Goal: Book appointment/travel/reservation

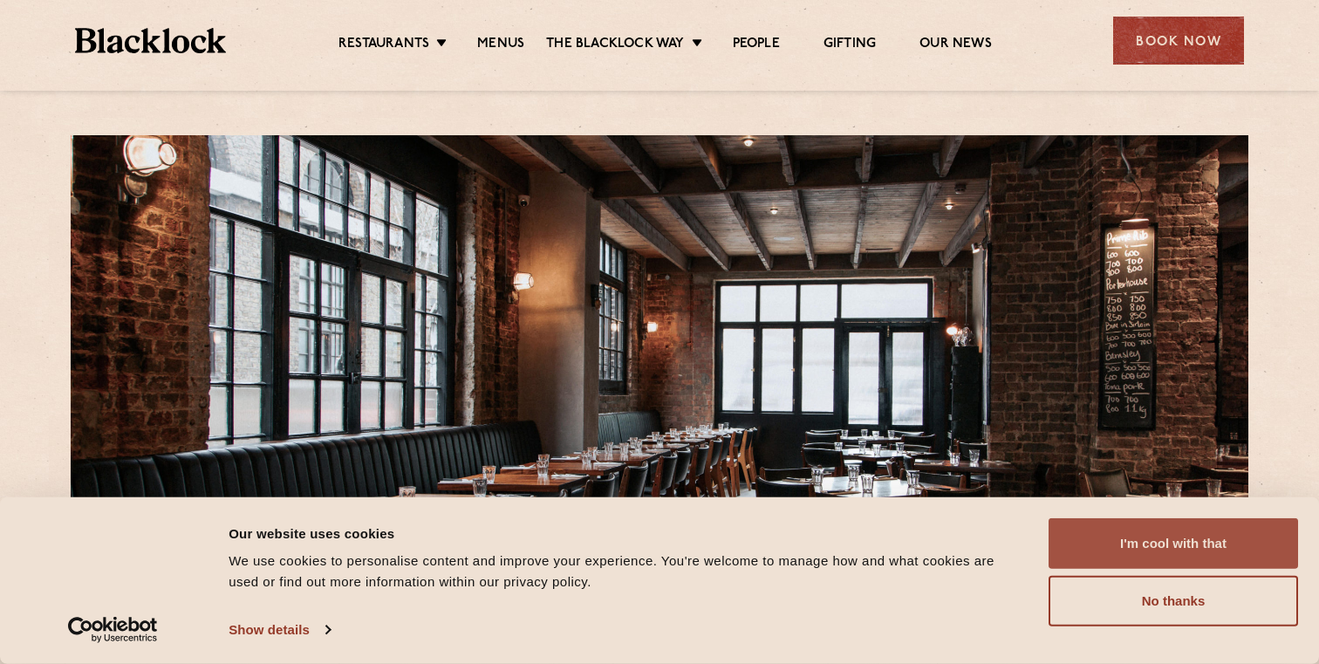
click at [1275, 542] on button "I'm cool with that" at bounding box center [1172, 543] width 249 height 51
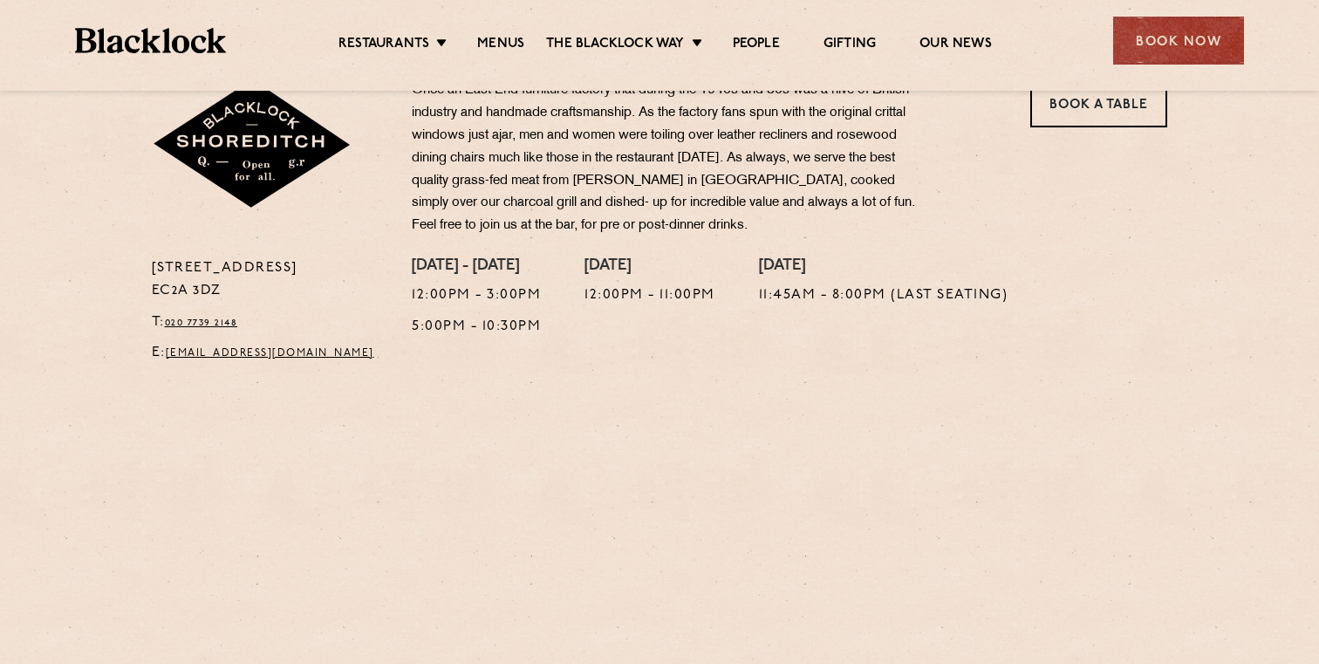
scroll to position [617, 0]
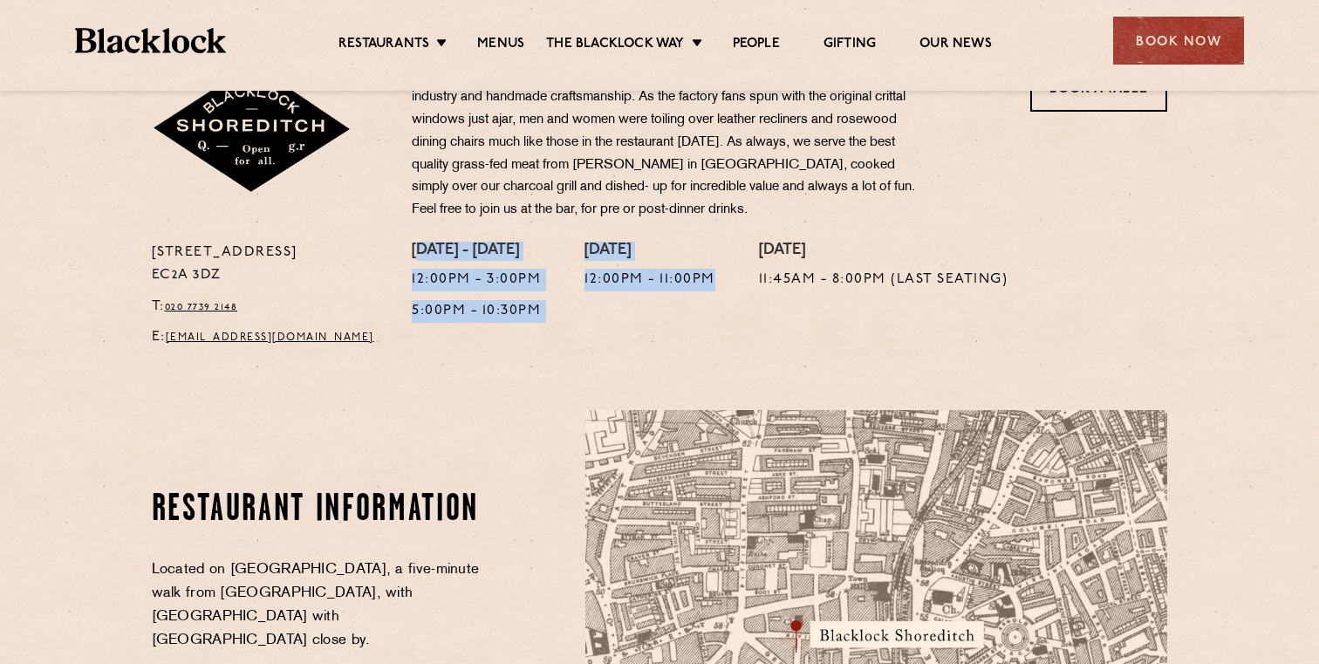
drag, startPoint x: 570, startPoint y: 311, endPoint x: 422, endPoint y: 248, distance: 161.4
click at [422, 247] on div "Monday - Friday 12:00pm - 3:00pm 5:00pm - 10:30pm Saturday 12:00pm - 11:00pm Su…" at bounding box center [790, 300] width 782 height 117
click at [485, 258] on h4 "Monday - Friday" at bounding box center [476, 251] width 129 height 19
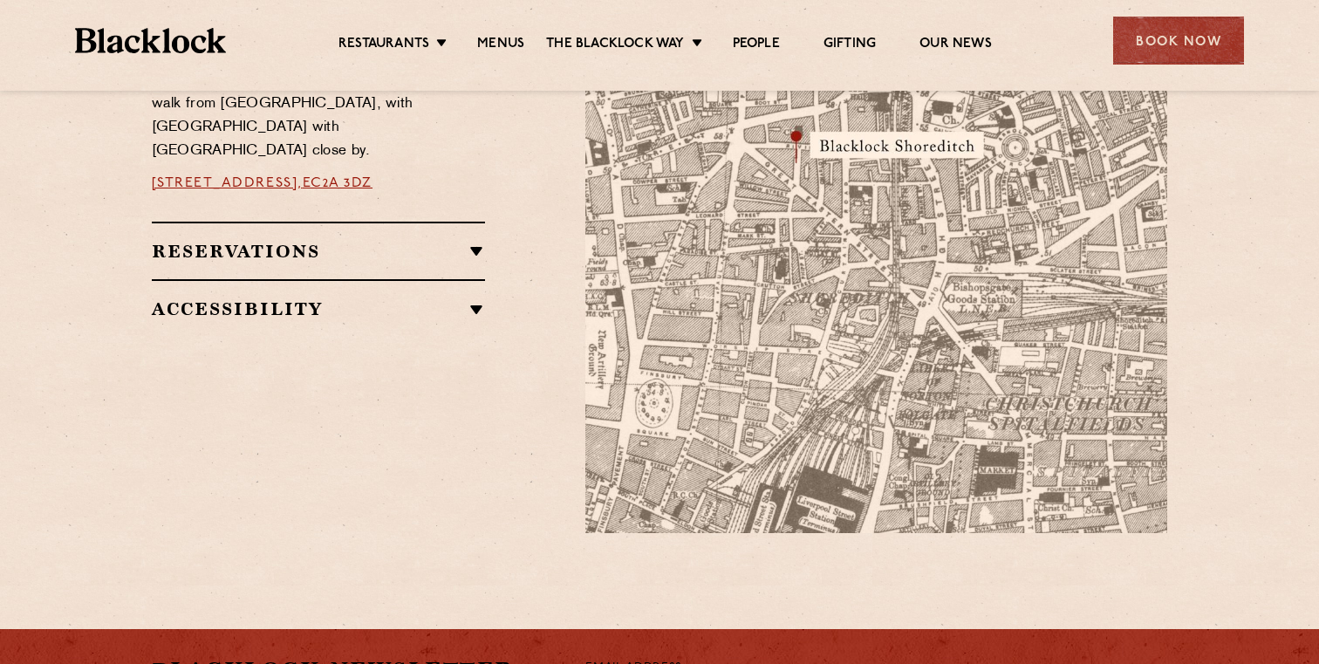
scroll to position [1119, 0]
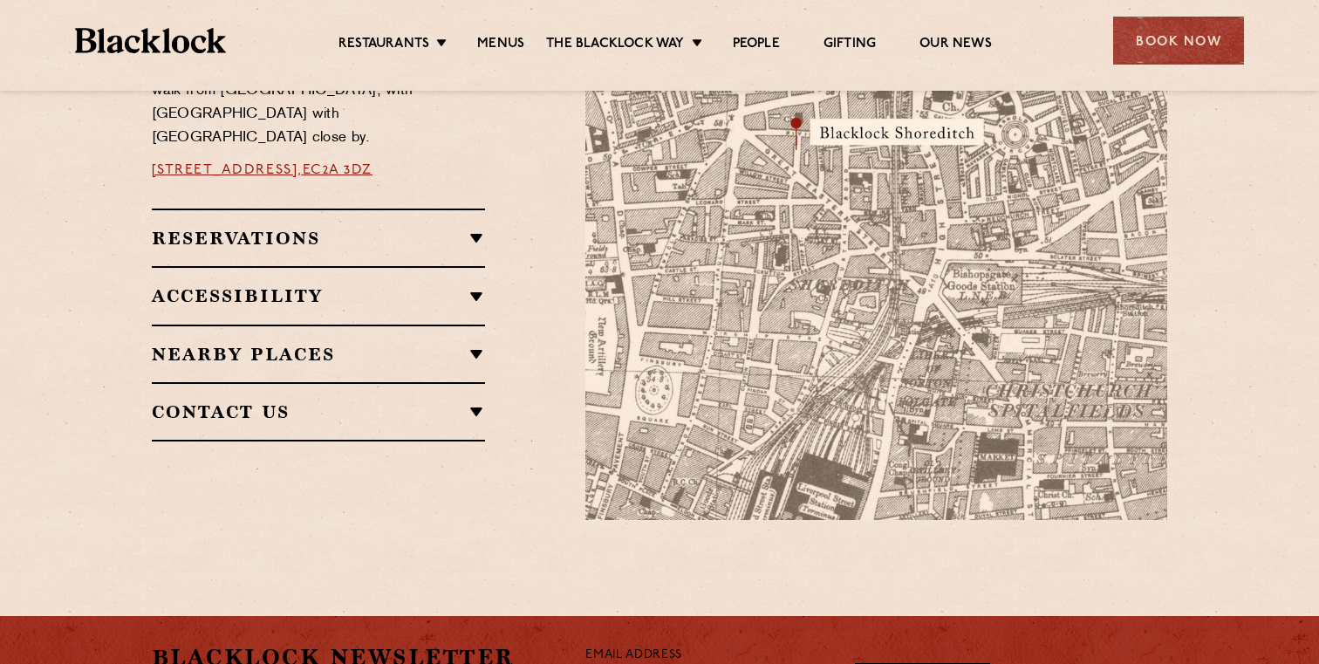
click at [478, 230] on h2 "Reservations" at bounding box center [319, 238] width 334 height 21
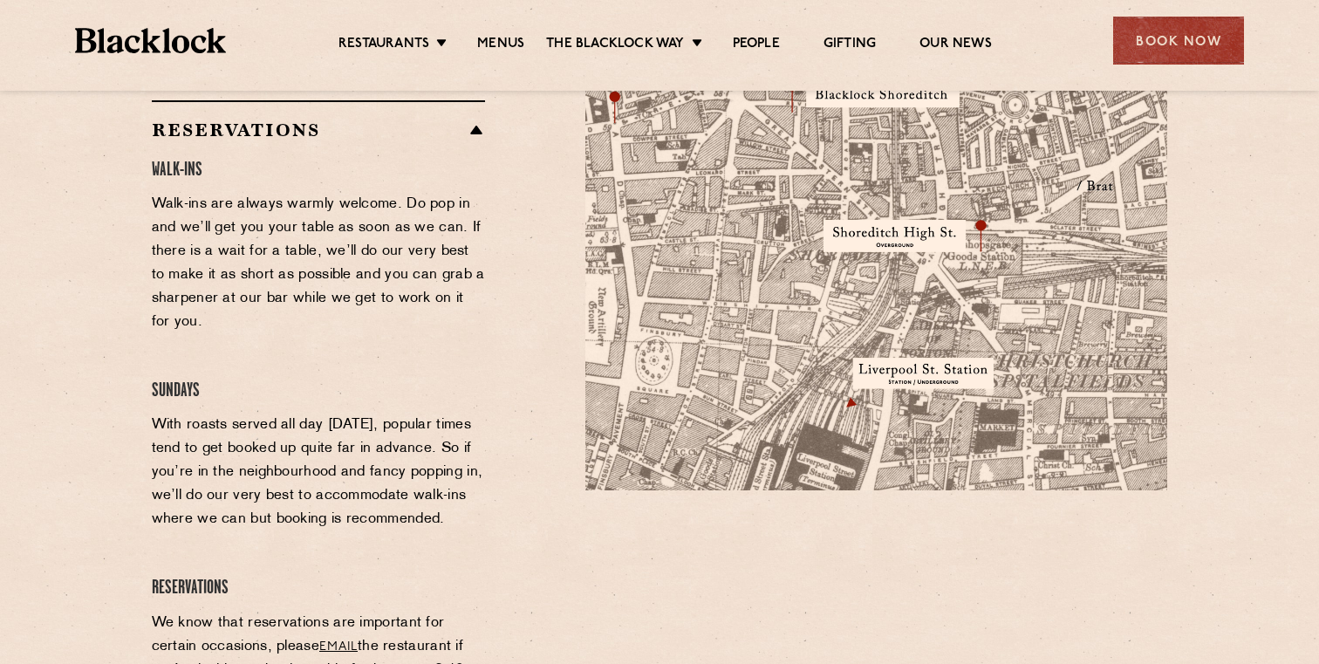
scroll to position [1155, 0]
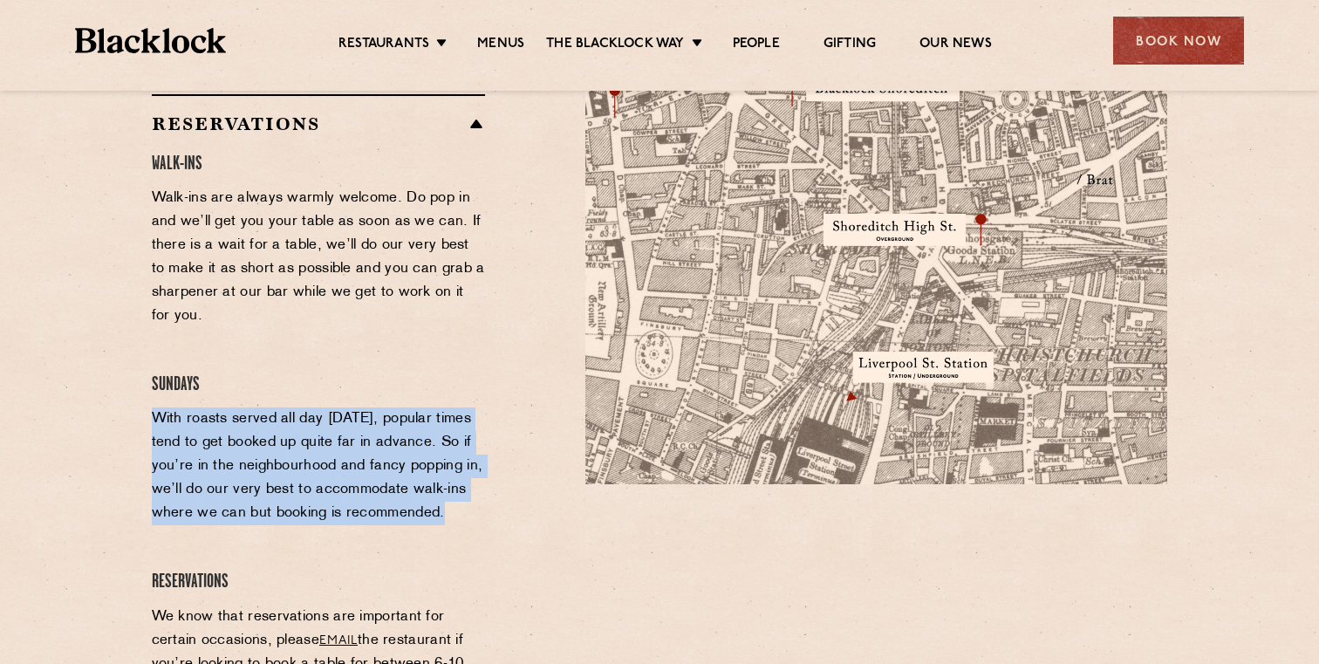
drag, startPoint x: 154, startPoint y: 399, endPoint x: 467, endPoint y: 499, distance: 328.0
click at [467, 499] on p "With roasts served all day Sunday, popular times tend to get booked up quite fa…" at bounding box center [319, 466] width 334 height 118
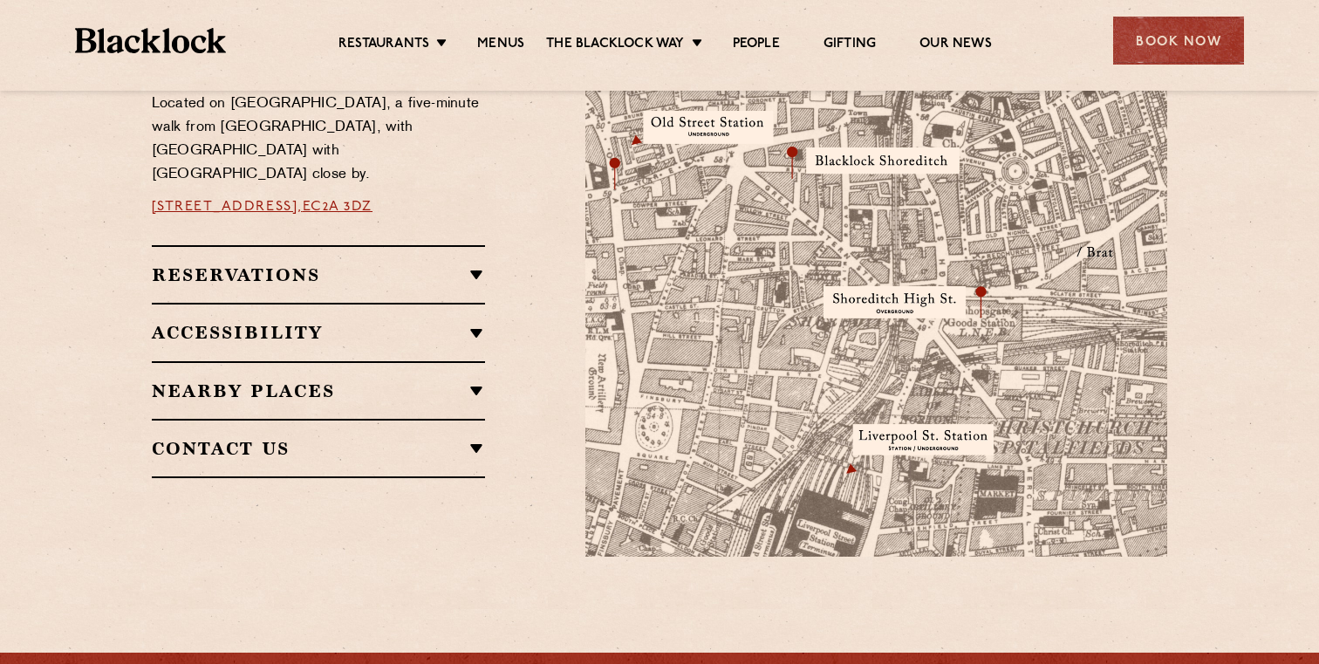
scroll to position [1082, 0]
click at [1191, 56] on div "Book Now" at bounding box center [1178, 41] width 131 height 48
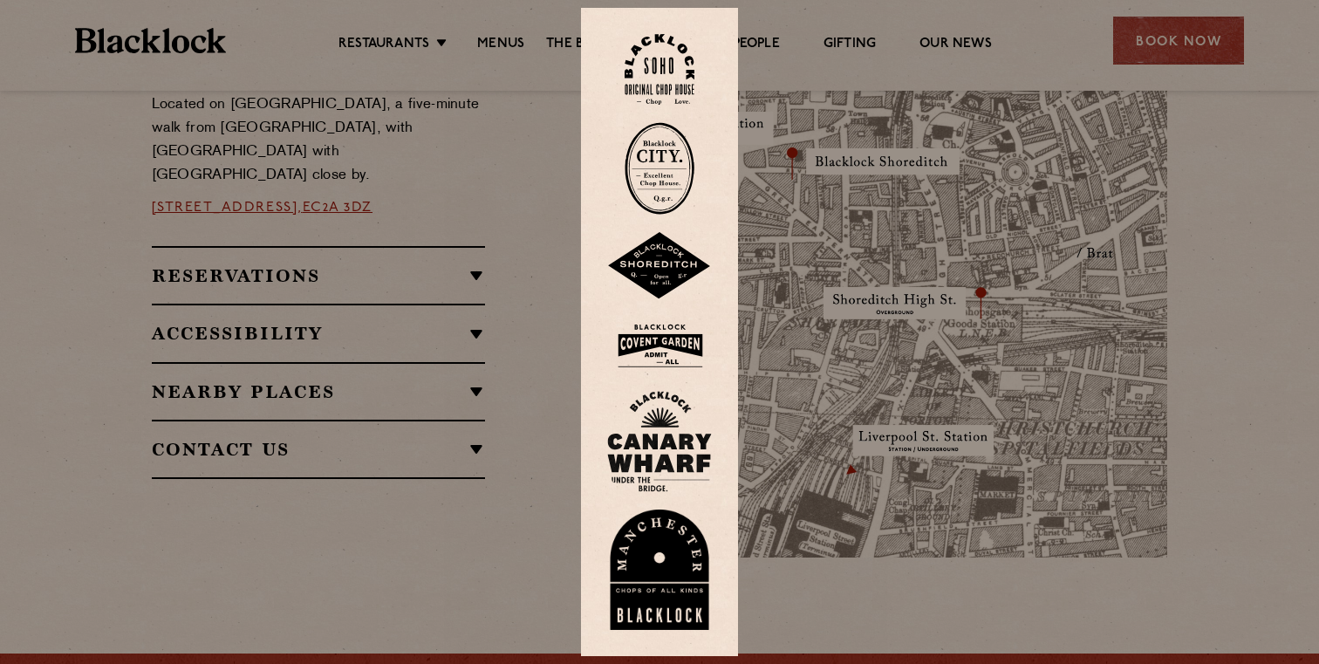
click at [660, 268] on img at bounding box center [659, 266] width 105 height 68
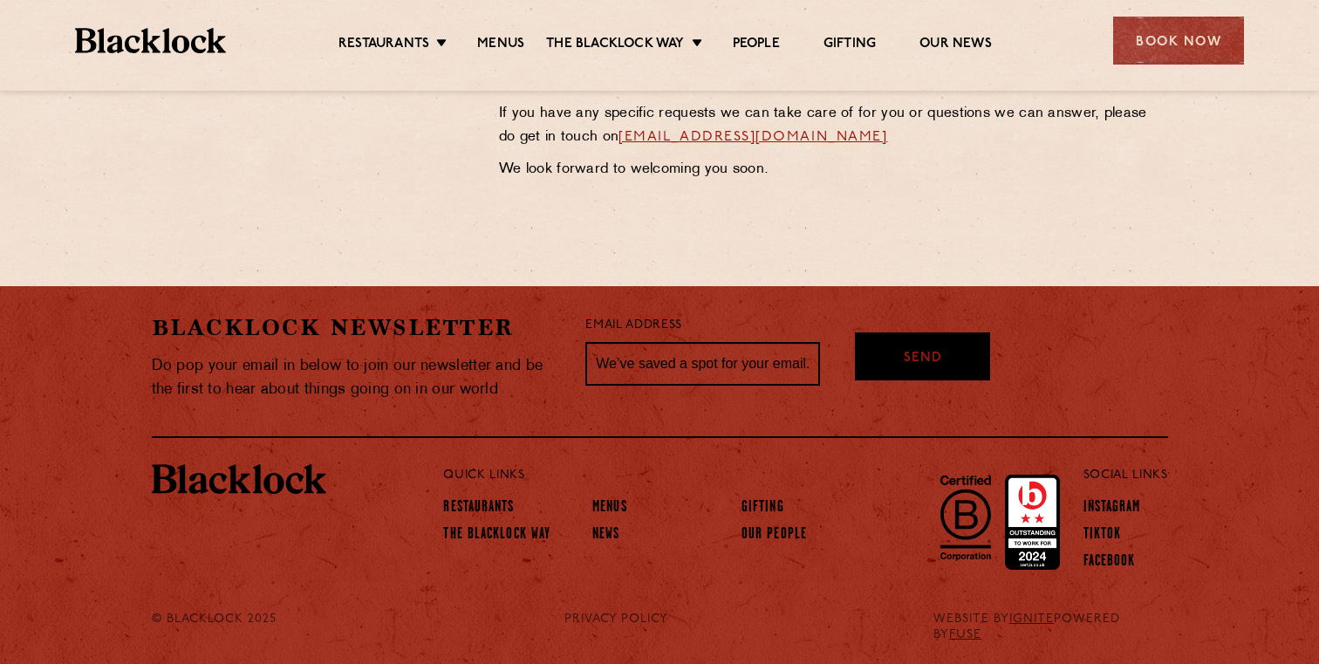
scroll to position [987, 0]
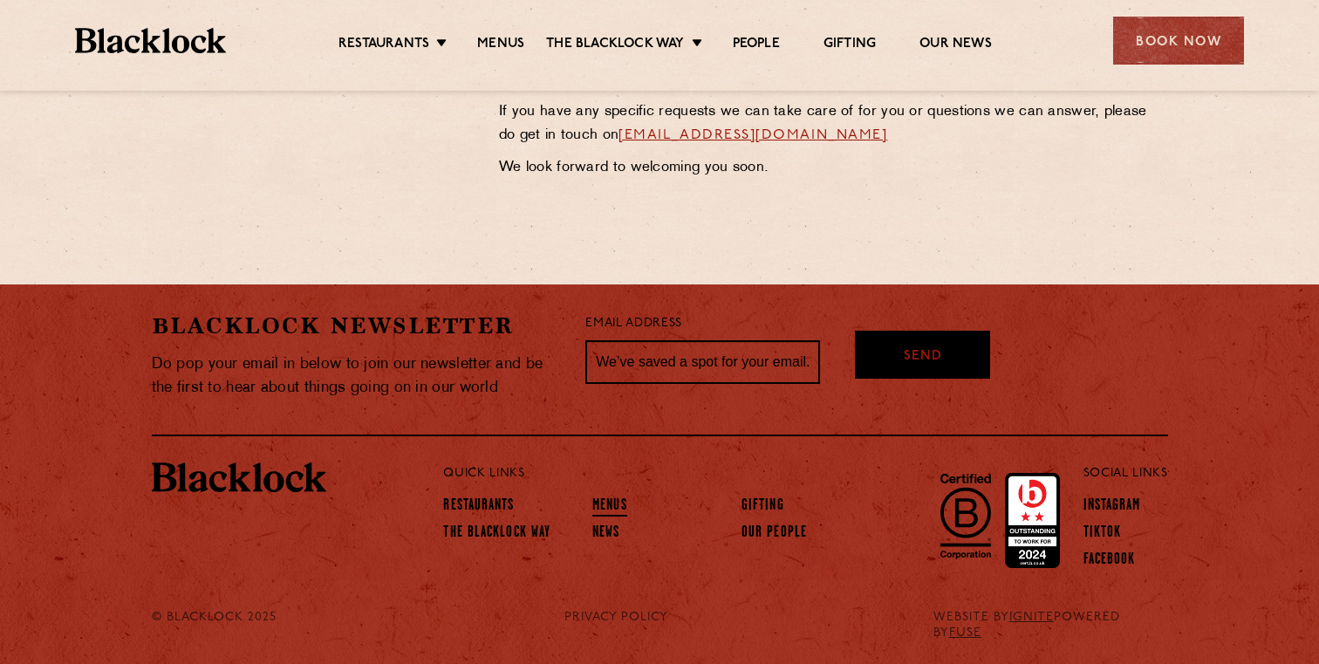
click at [616, 503] on link "Menus" at bounding box center [609, 506] width 35 height 19
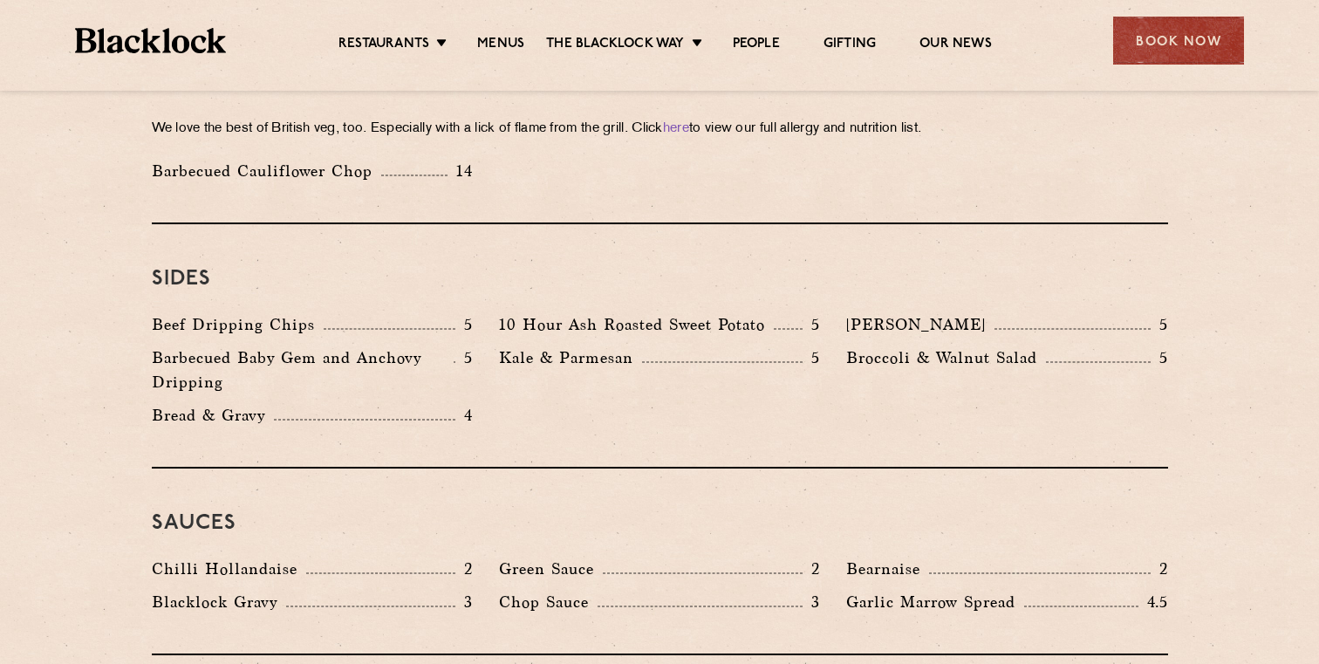
scroll to position [3102, 0]
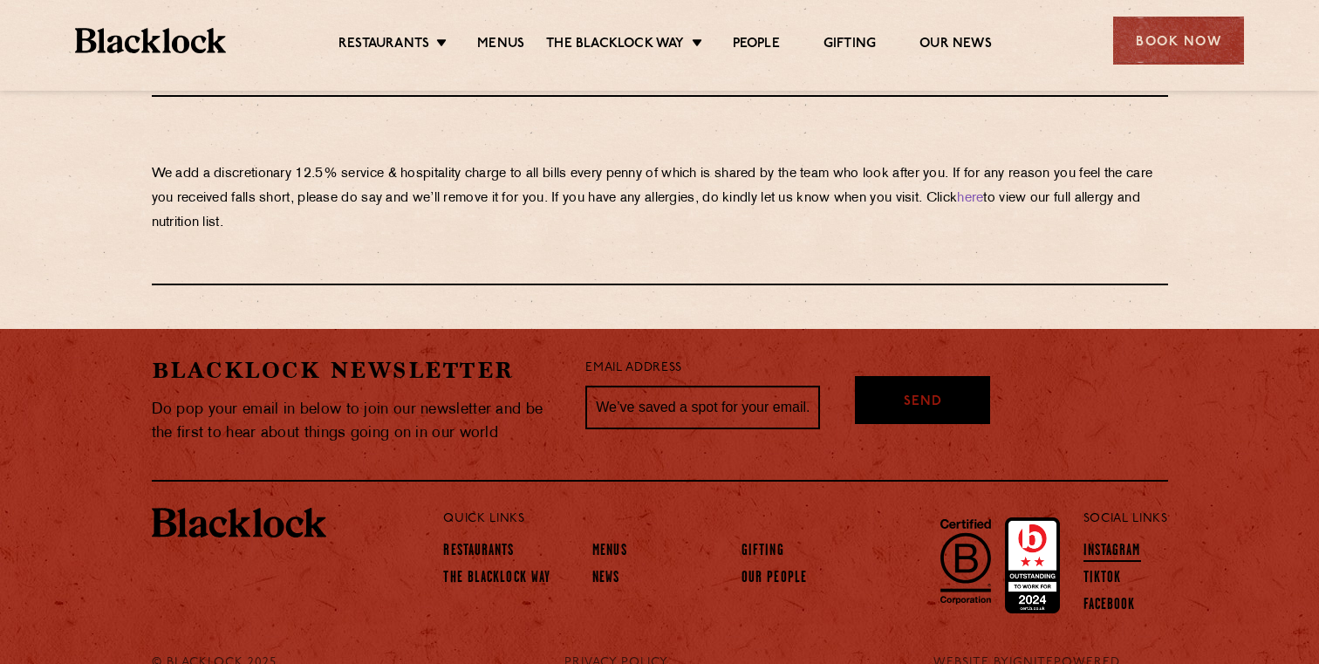
click at [1109, 543] on link "Instagram" at bounding box center [1112, 552] width 58 height 19
